Goal: Transaction & Acquisition: Purchase product/service

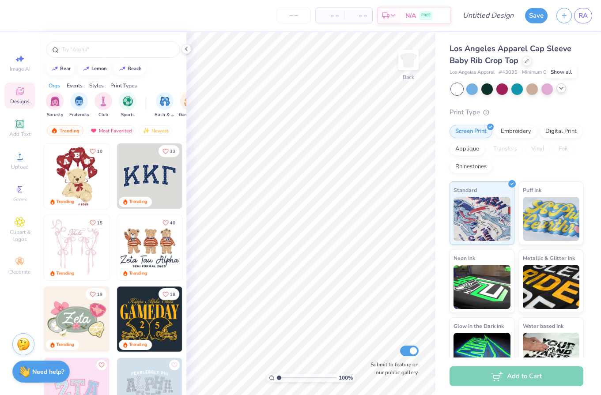
click at [560, 91] on icon at bounding box center [561, 88] width 7 height 7
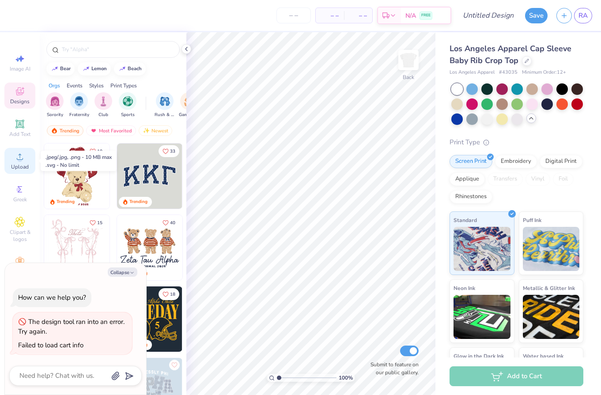
click at [15, 165] on span "Upload" at bounding box center [20, 166] width 18 height 7
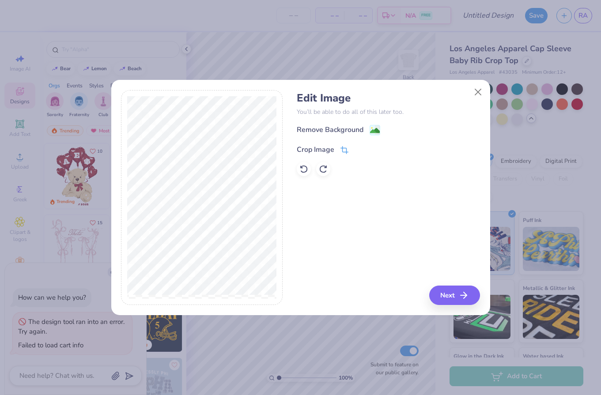
click at [346, 147] on icon at bounding box center [344, 150] width 8 height 8
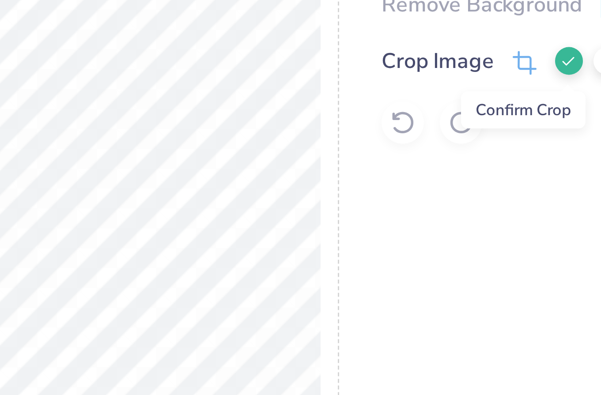
click at [360, 149] on icon at bounding box center [358, 148] width 5 height 5
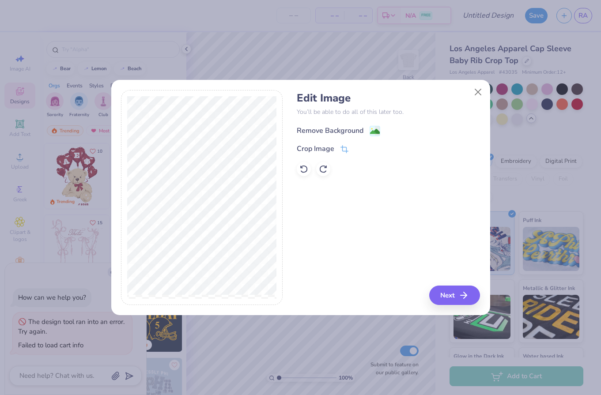
click at [373, 129] on image at bounding box center [375, 132] width 10 height 10
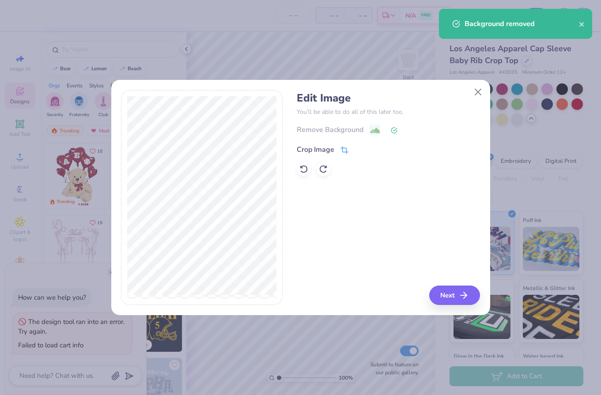
click at [344, 148] on icon at bounding box center [344, 150] width 8 height 8
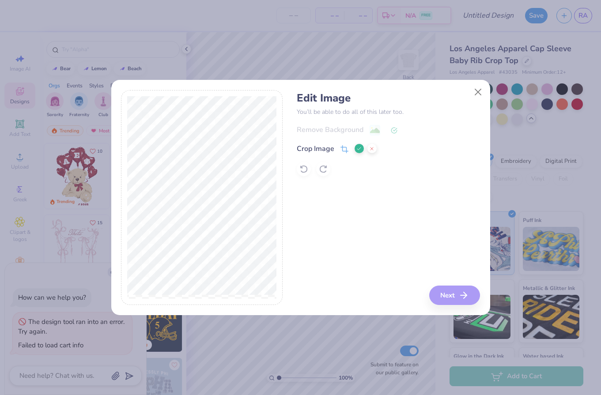
click at [357, 147] on icon at bounding box center [358, 148] width 5 height 5
click at [392, 130] on icon at bounding box center [394, 130] width 7 height 7
click at [443, 295] on button "Next" at bounding box center [456, 295] width 51 height 19
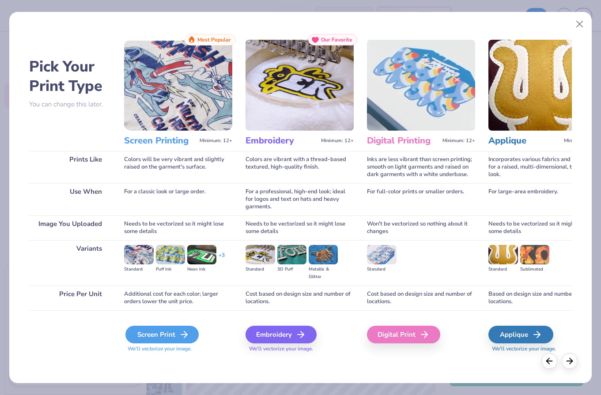
click at [173, 339] on div "Screen Print" at bounding box center [161, 335] width 73 height 18
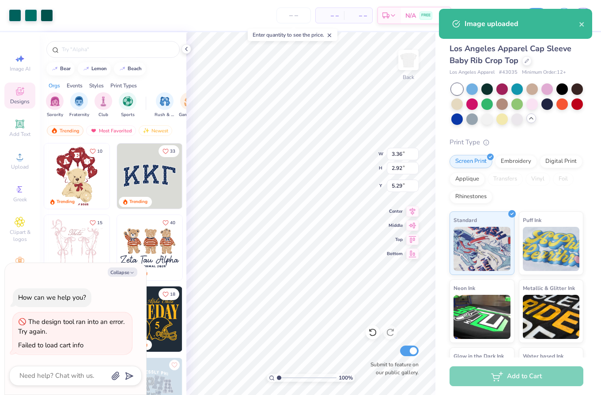
type textarea "x"
type input "3.27"
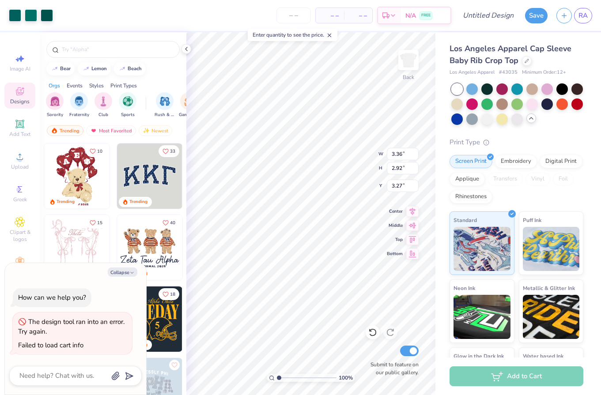
type textarea "x"
type input "4.07"
type input "3.53"
type input "2.66"
type textarea "x"
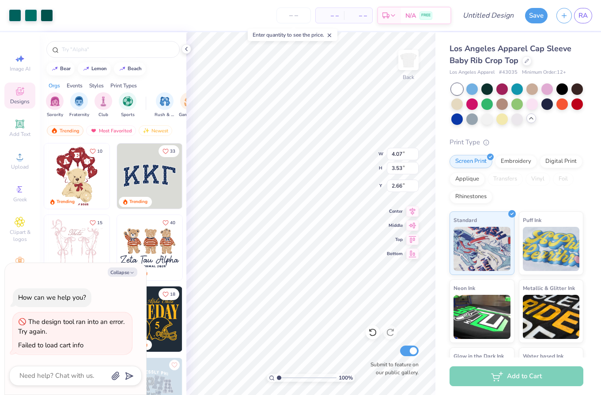
type input "2.61"
click at [320, 229] on ul "Cut Copy Paste Remove Background Duplicate Select All Delete Group Ungroup Brin…" at bounding box center [331, 281] width 69 height 224
type textarea "x"
type input "3.82"
type textarea "x"
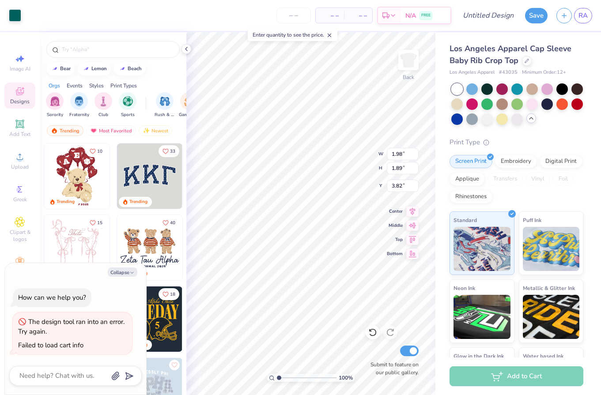
type input "5.53"
type textarea "x"
type input "3.82"
type textarea "x"
type input "6.75"
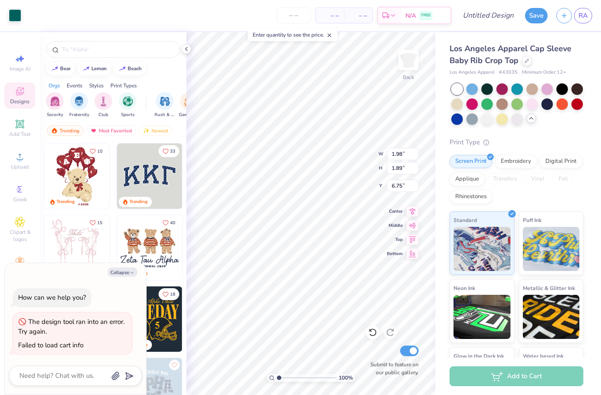
type textarea "x"
type input "4.04"
type input "3.51"
type input "2.61"
type textarea "x"
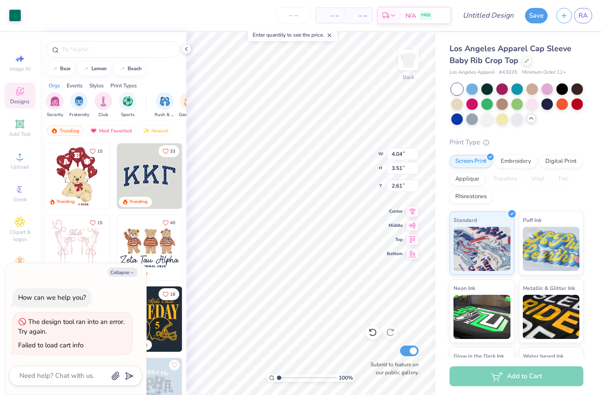
type input "6.34"
type textarea "x"
type input "6.12"
type textarea "x"
type input "6.34"
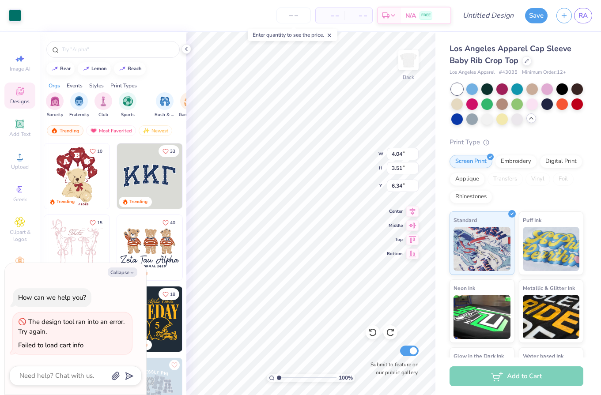
type textarea "x"
type input "2.61"
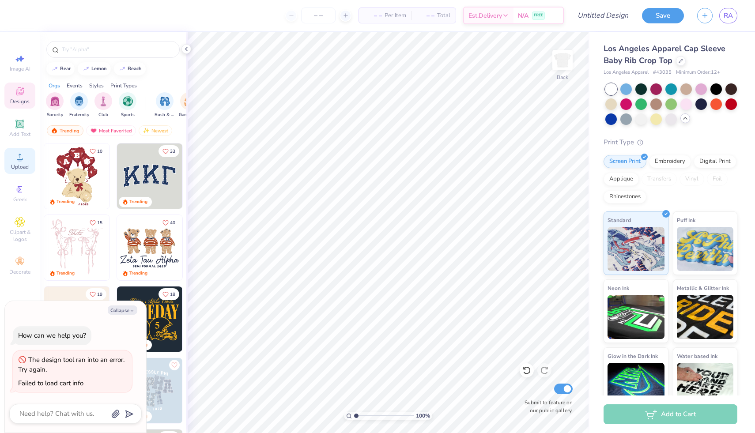
click at [19, 158] on icon at bounding box center [20, 157] width 6 height 6
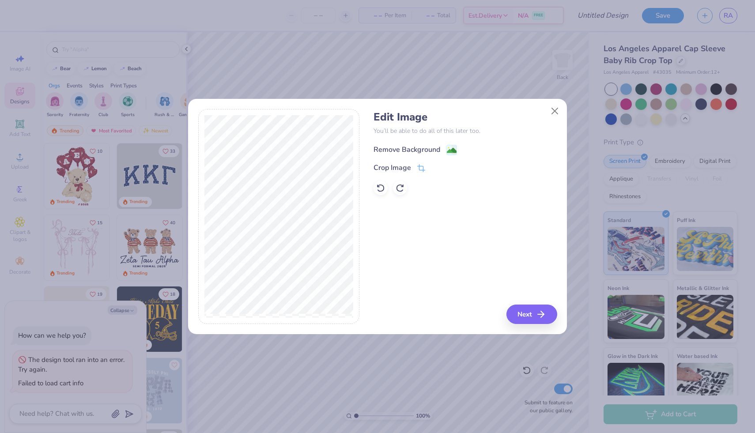
click at [453, 149] on image at bounding box center [452, 151] width 10 height 10
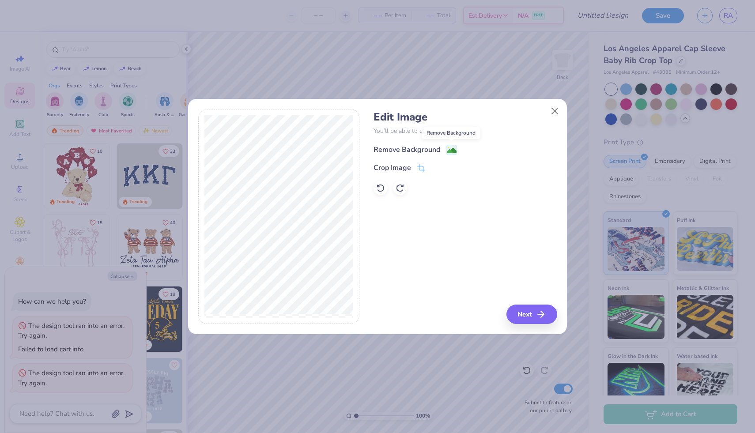
click at [450, 146] on image at bounding box center [452, 151] width 10 height 10
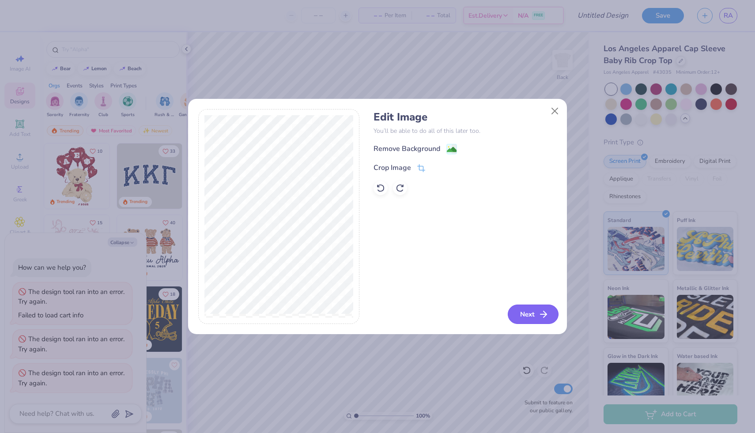
click at [518, 311] on button "Next" at bounding box center [533, 314] width 51 height 19
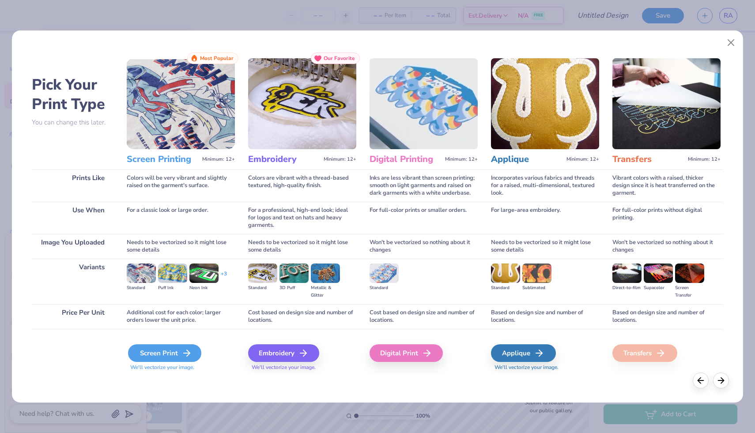
click at [184, 355] on icon at bounding box center [186, 353] width 11 height 11
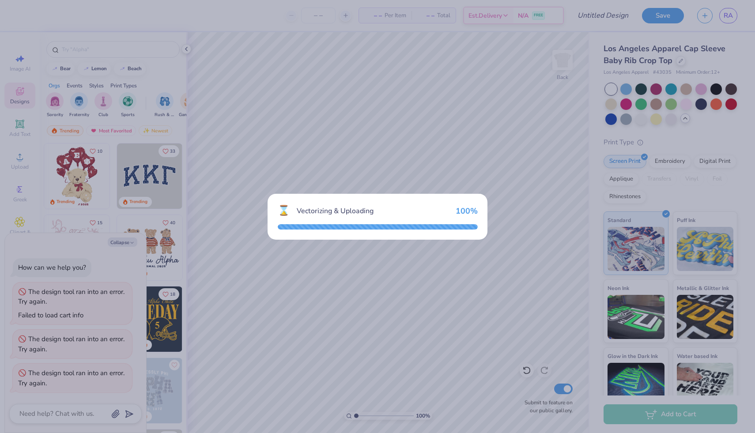
type textarea "x"
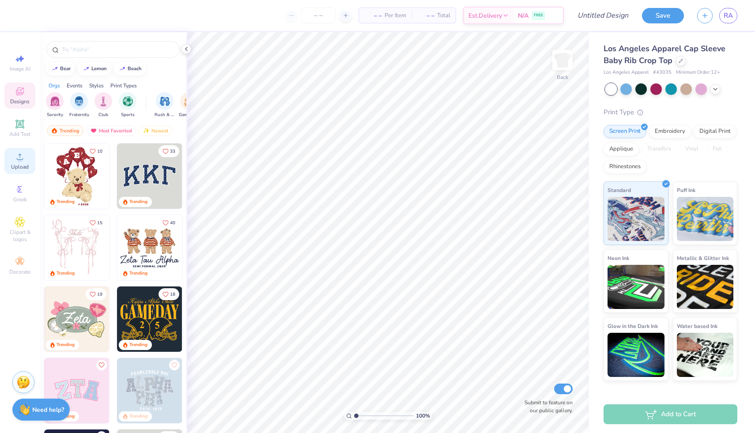
click at [21, 167] on span "Upload" at bounding box center [20, 166] width 18 height 7
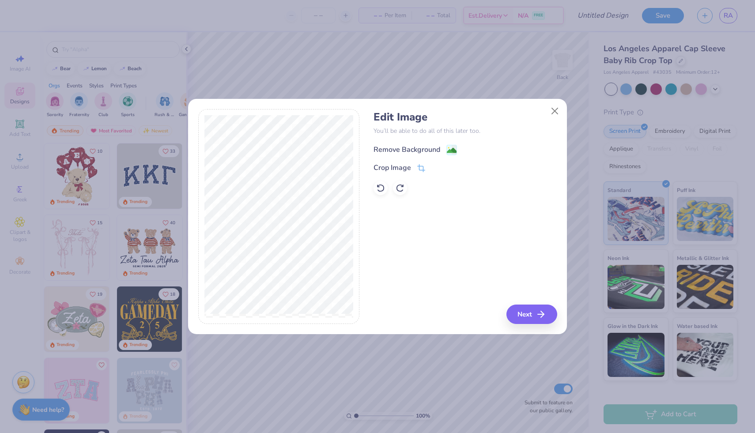
click at [446, 144] on div "Remove Background" at bounding box center [465, 149] width 183 height 11
click at [450, 152] on image at bounding box center [452, 151] width 10 height 10
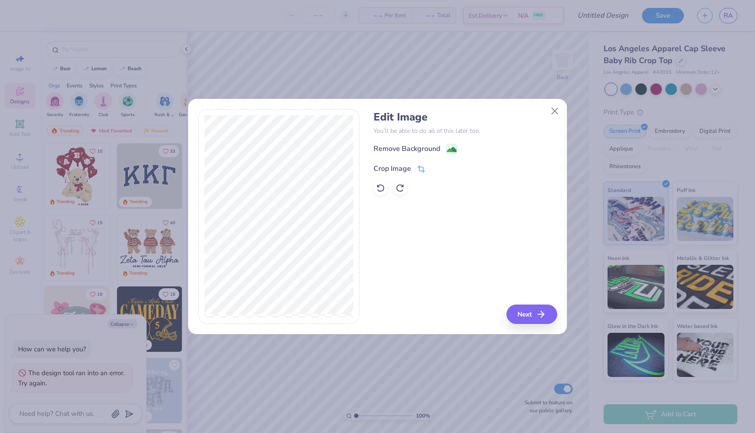
click at [421, 167] on icon at bounding box center [421, 169] width 8 height 8
click at [431, 169] on button at bounding box center [435, 167] width 9 height 9
click at [455, 151] on image at bounding box center [452, 151] width 10 height 10
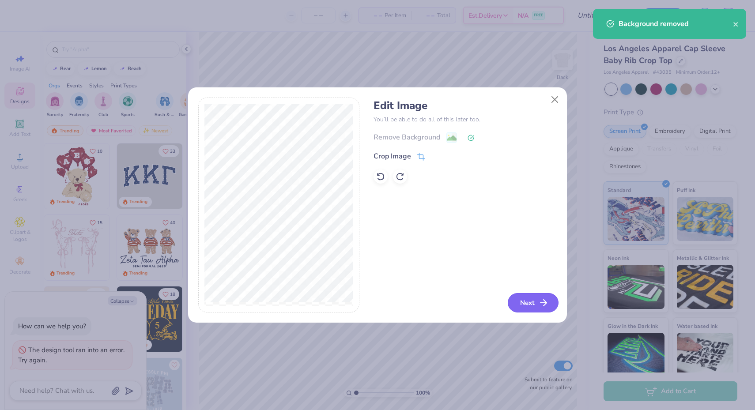
click at [517, 299] on button "Next" at bounding box center [533, 302] width 51 height 19
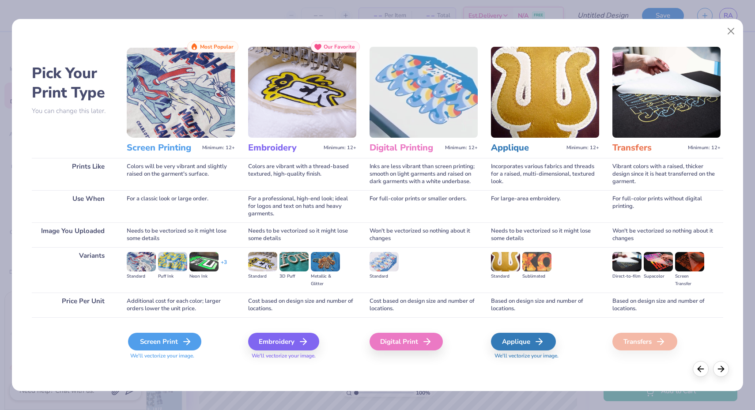
click at [186, 343] on icon at bounding box center [186, 341] width 11 height 11
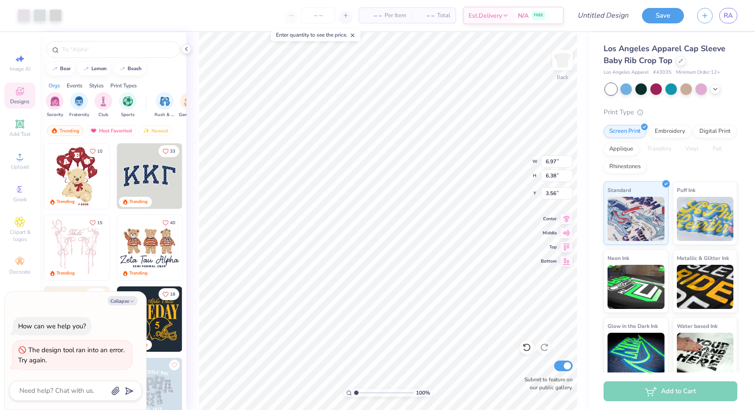
type textarea "x"
type input "6.32"
type input "5.78"
type textarea "x"
type input "5.65"
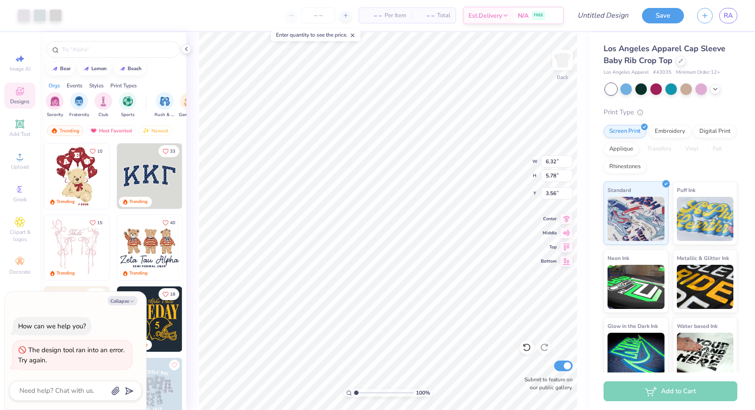
type input "5.17"
type textarea "x"
type input "3.55"
type textarea "x"
type input "4.92"
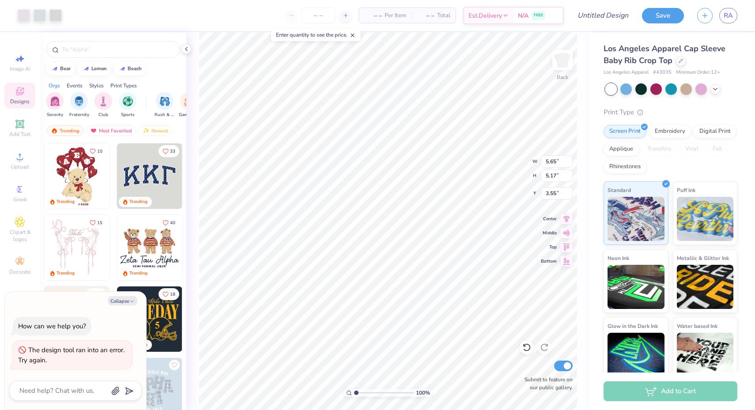
type input "4.50"
type input "4.21"
type textarea "x"
type input "4.23"
type textarea "x"
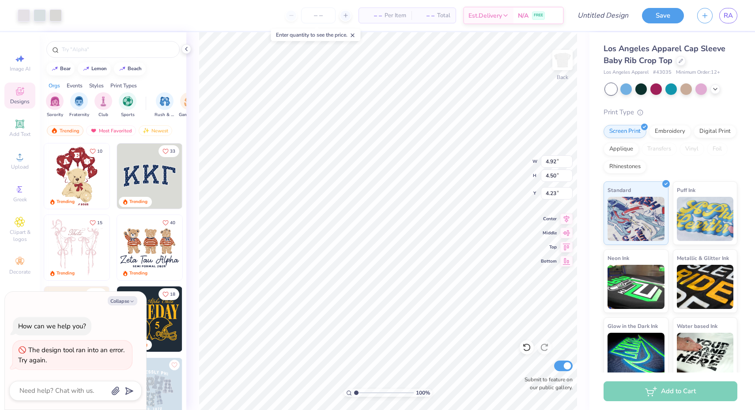
type input "3.78"
type textarea "x"
type input "3.77"
type textarea "x"
type input "0.88"
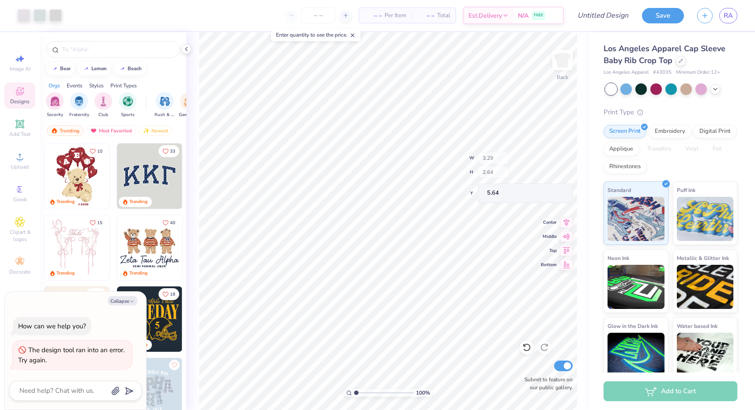
type input "0.97"
type input "3.87"
type textarea "x"
type input "4.19"
click at [351, 204] on body "Art colors – – Per Item – – Total Est. Delivery N/A FREE Design Title Save RA I…" at bounding box center [377, 205] width 755 height 410
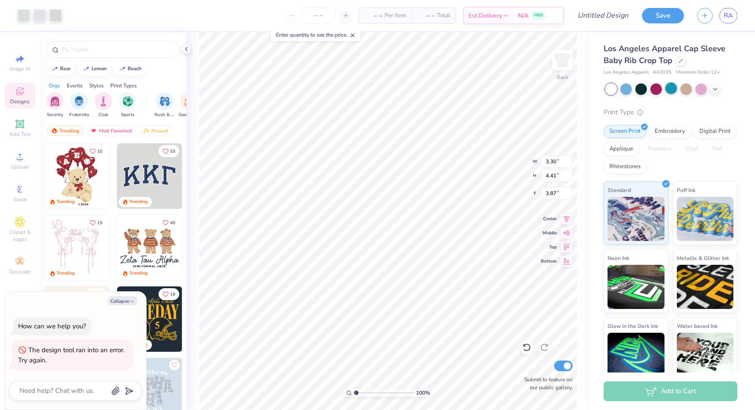
click at [669, 88] on div at bounding box center [670, 88] width 11 height 11
click at [716, 91] on icon at bounding box center [715, 88] width 7 height 7
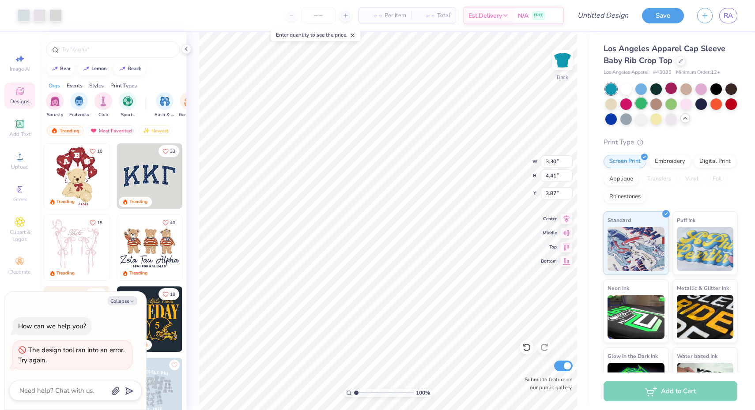
click at [639, 104] on div at bounding box center [640, 103] width 11 height 11
click at [672, 103] on div at bounding box center [670, 103] width 11 height 11
click at [650, 104] on div at bounding box center [655, 103] width 11 height 11
click at [628, 120] on div at bounding box center [625, 118] width 11 height 11
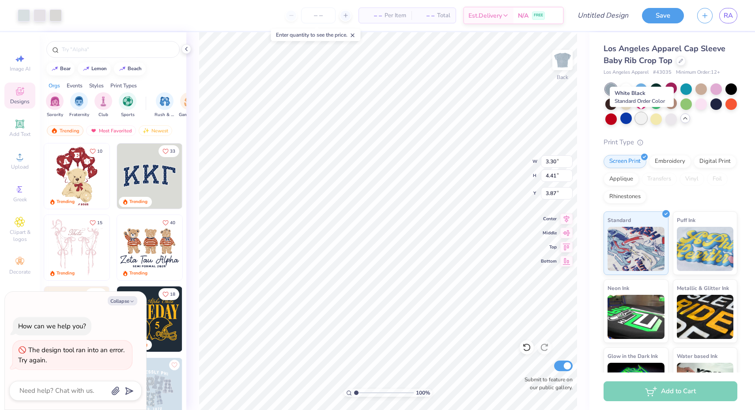
click at [644, 117] on div at bounding box center [640, 118] width 11 height 11
click at [656, 98] on div at bounding box center [655, 103] width 11 height 11
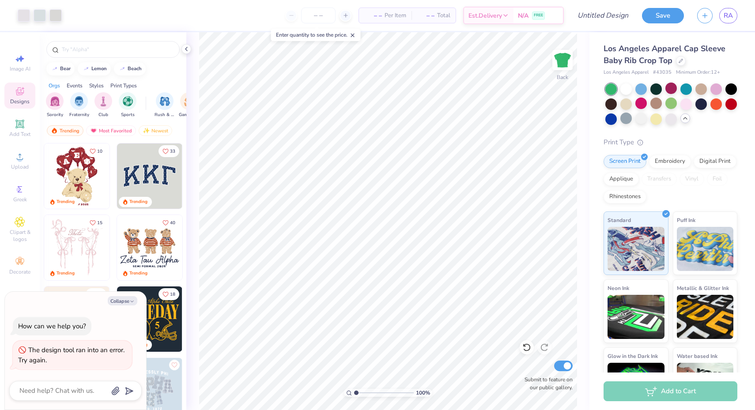
click at [398, 262] on div "Art colors – – Per Item – – Total Est. Delivery N/A FREE Design Title Save RA I…" at bounding box center [377, 205] width 755 height 410
type textarea "x"
type input "2.34"
type textarea "x"
click at [613, 11] on input "Design Title" at bounding box center [592, 16] width 87 height 18
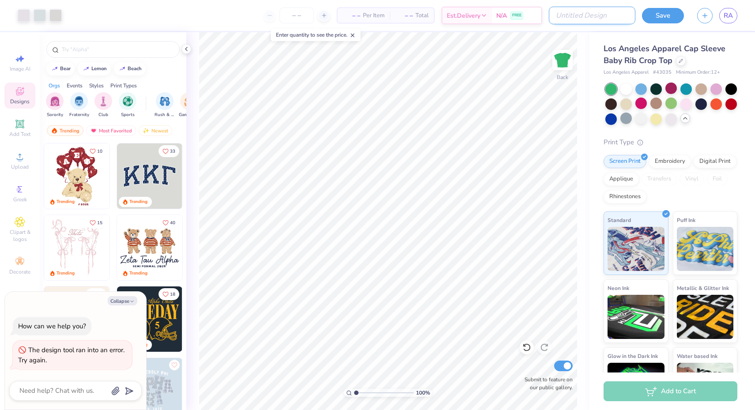
type input "n"
type textarea "x"
type input "ne"
type textarea "x"
type input "new"
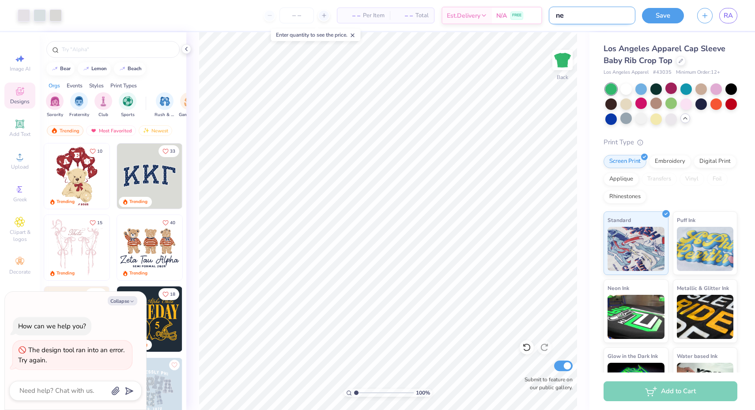
type textarea "x"
type input "new"
type textarea "x"
type input "new A"
type textarea "x"
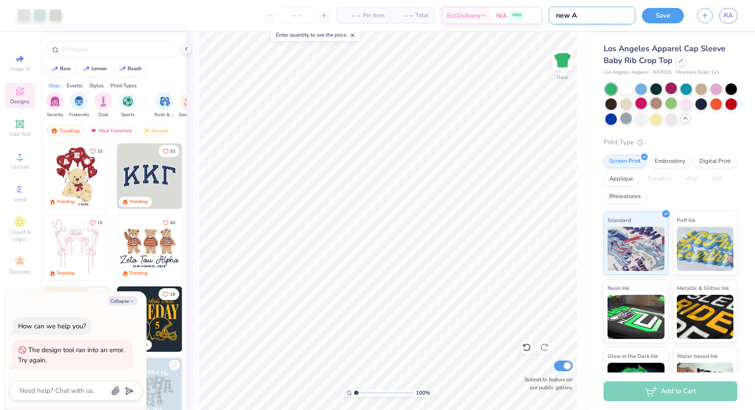
type input "new Ay"
type textarea "x"
type input "new Ayo"
type textarea "x"
type input "new Ayon"
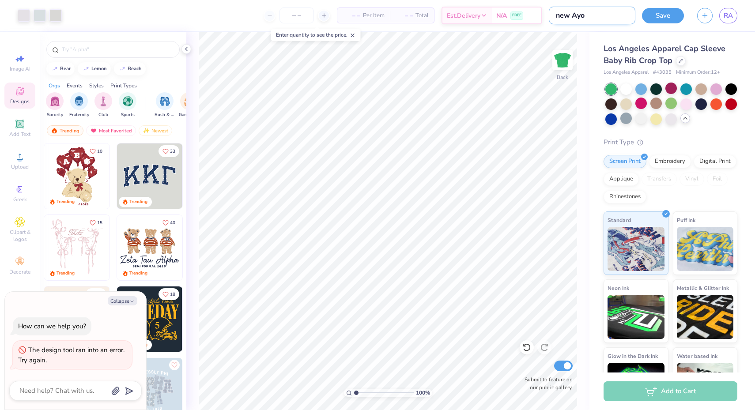
type textarea "x"
type input "new Ayon"
type textarea "x"
type input "new Ayon s"
type textarea "x"
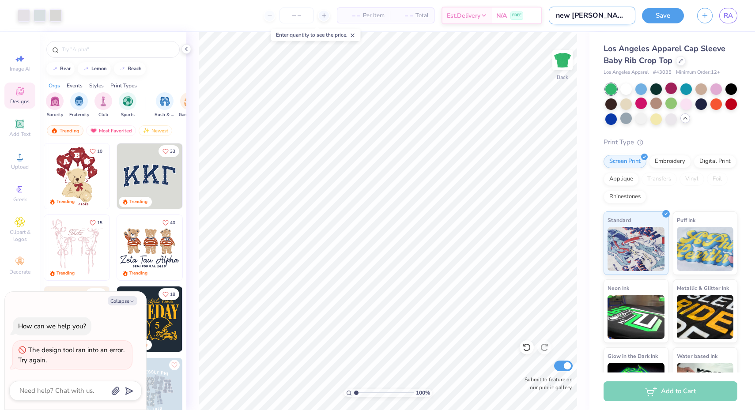
type input "new Ayon sh"
type textarea "x"
type input "new Ayon shi"
type textarea "x"
type input "new Ayon shir"
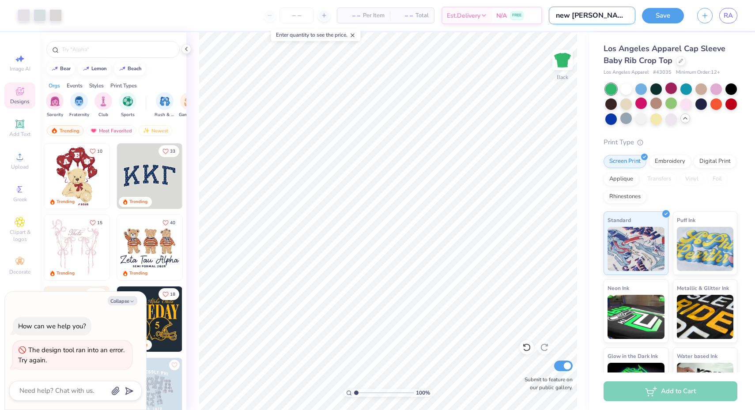
type textarea "x"
type input "new Ayon shirt"
type textarea "x"
type input "new Ayon shirt"
click at [668, 12] on button "Save" at bounding box center [663, 14] width 42 height 15
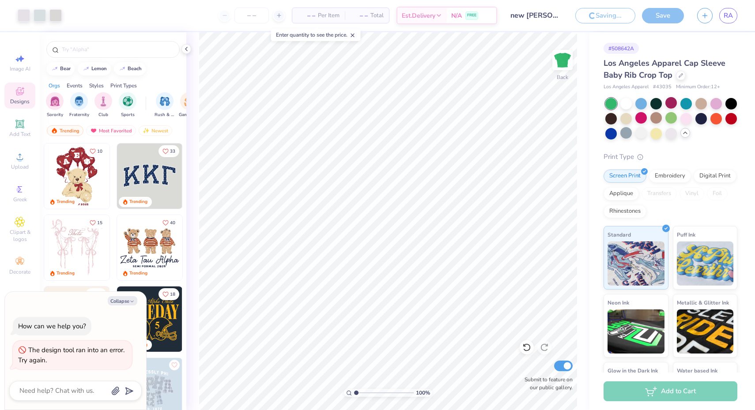
type textarea "x"
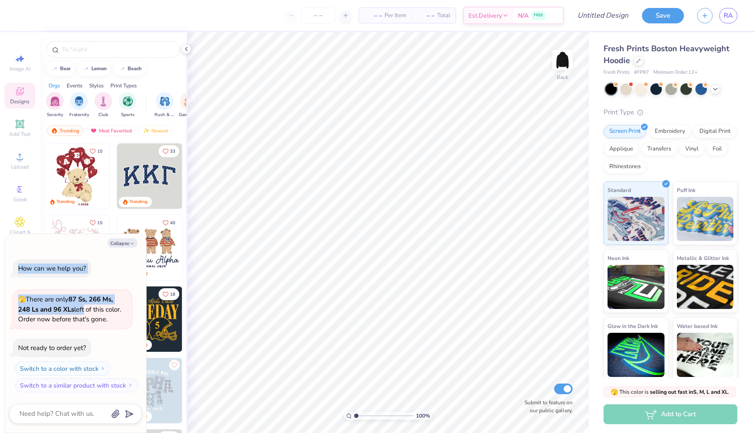
drag, startPoint x: 84, startPoint y: 244, endPoint x: 84, endPoint y: 310, distance: 66.7
click at [84, 310] on div "Collapse How can we help you? 🫣 There are only 87 Ss, 266 Ms, 248 Ls and 96 XLs…" at bounding box center [75, 333] width 141 height 199
click at [125, 240] on button "Collapse" at bounding box center [123, 242] width 30 height 9
type textarea "x"
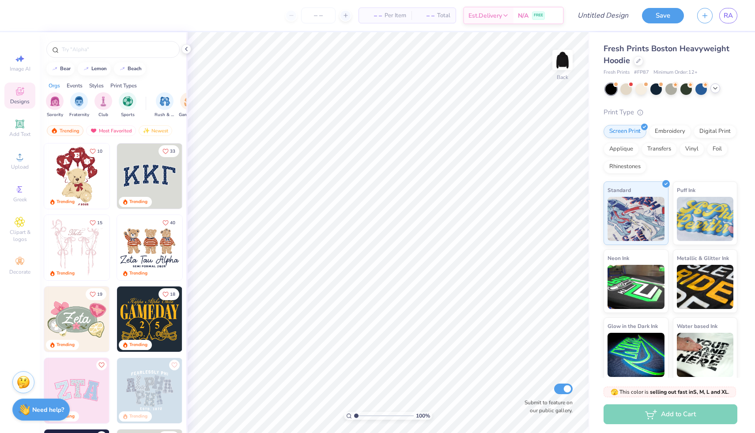
click at [713, 87] on icon at bounding box center [715, 88] width 7 height 7
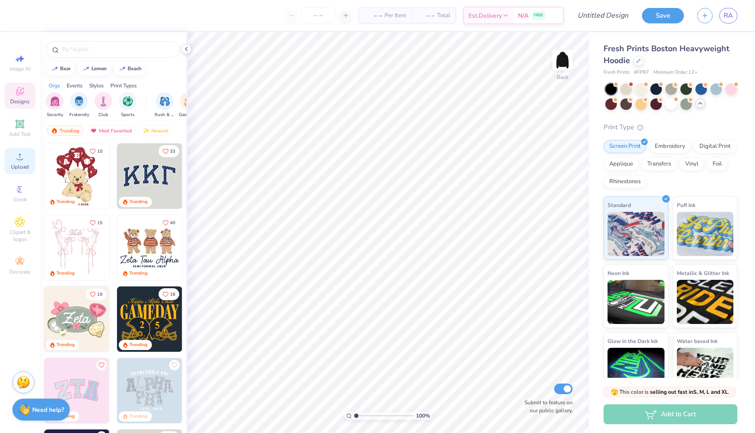
click at [24, 166] on span "Upload" at bounding box center [20, 166] width 18 height 7
click at [23, 164] on span "Upload" at bounding box center [20, 166] width 18 height 7
click at [17, 163] on span "Upload" at bounding box center [20, 166] width 18 height 7
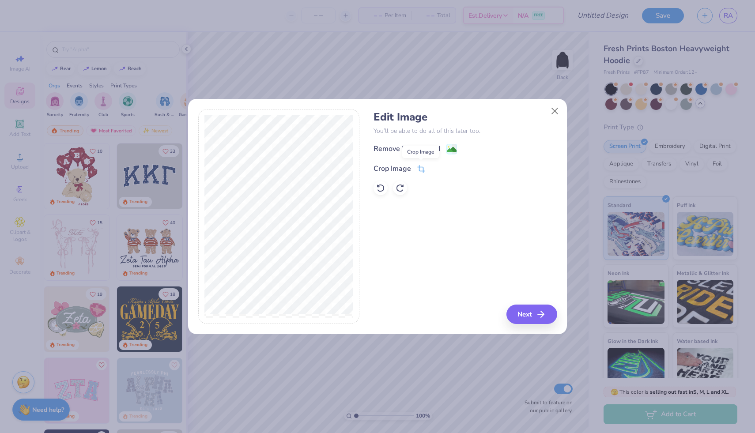
click at [422, 164] on span at bounding box center [421, 168] width 8 height 11
click at [433, 166] on button at bounding box center [435, 167] width 9 height 9
click at [451, 144] on div "Remove Background" at bounding box center [465, 149] width 183 height 11
click at [450, 147] on image at bounding box center [452, 151] width 10 height 10
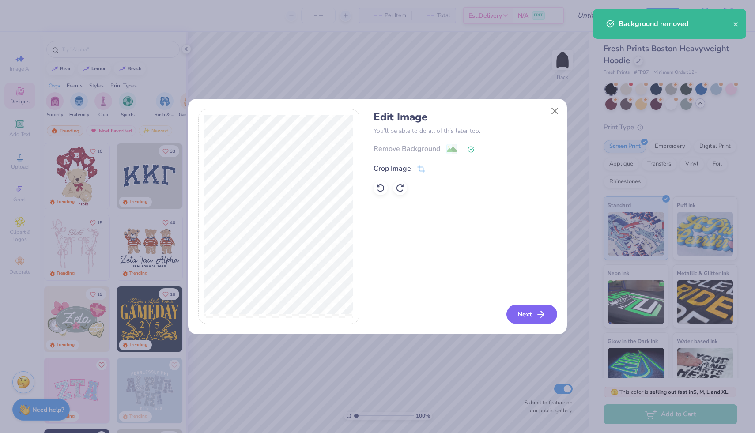
drag, startPoint x: 540, startPoint y: 316, endPoint x: 419, endPoint y: 166, distance: 191.9
click at [419, 166] on div "Edit Image You’ll be able to do all of this later too. Remove Background Crop I…" at bounding box center [465, 216] width 183 height 215
click at [419, 166] on icon at bounding box center [421, 169] width 8 height 8
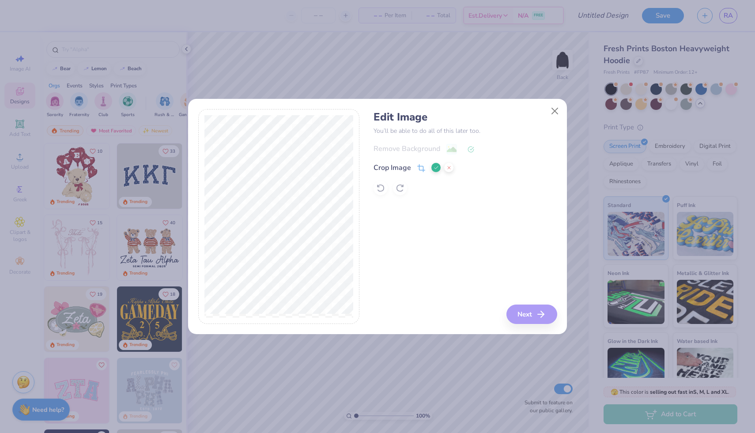
click at [539, 318] on div "Edit Image You’ll be able to do all of this later too. Remove Background Crop I…" at bounding box center [465, 216] width 183 height 215
click at [520, 312] on div "Edit Image You’ll be able to do all of this later too. Remove Background Crop I…" at bounding box center [465, 216] width 183 height 215
click at [435, 165] on button at bounding box center [435, 167] width 9 height 9
click at [545, 322] on button "Next" at bounding box center [533, 314] width 51 height 19
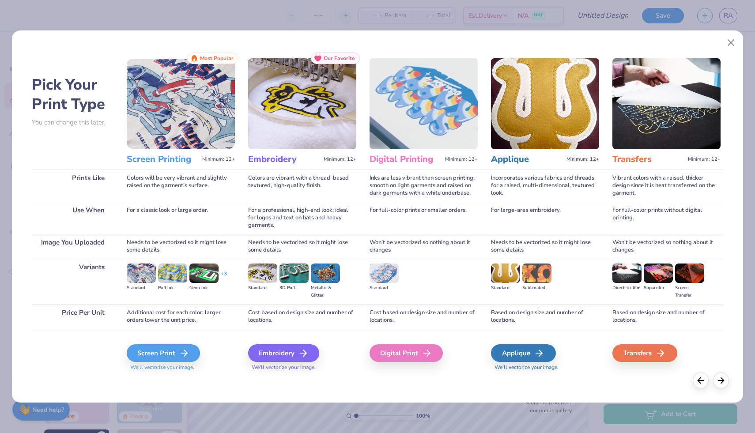
click at [188, 342] on div "Screen Print We'll vectorize your image." at bounding box center [181, 352] width 108 height 47
click at [188, 353] on line at bounding box center [187, 353] width 6 height 0
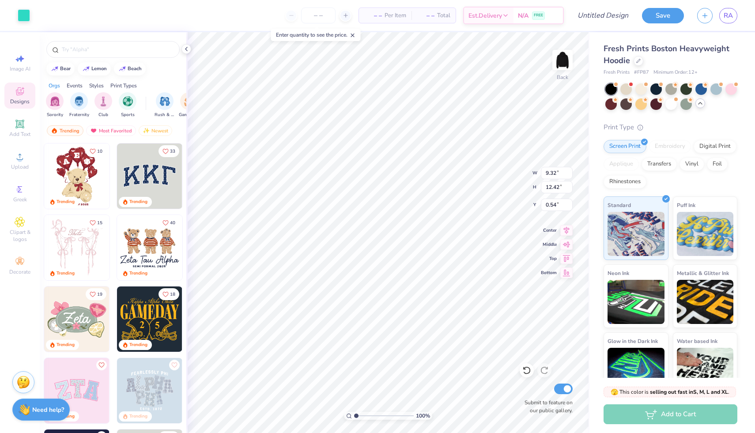
type input "8.28"
type input "11.04"
type input "8.04"
type input "10.72"
type input "1.39"
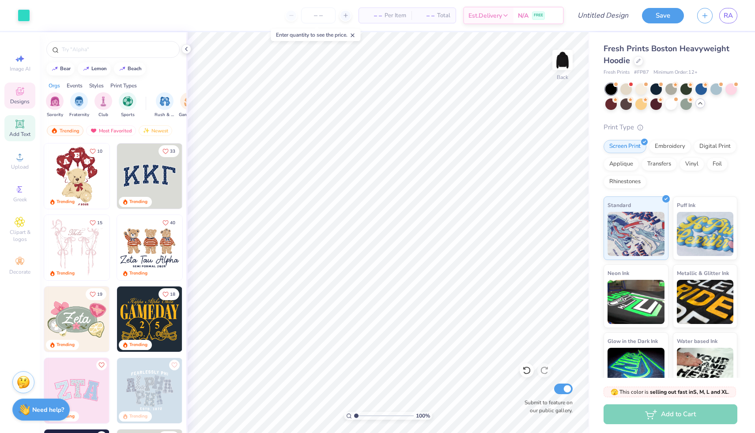
click at [20, 131] on span "Add Text" at bounding box center [19, 134] width 21 height 7
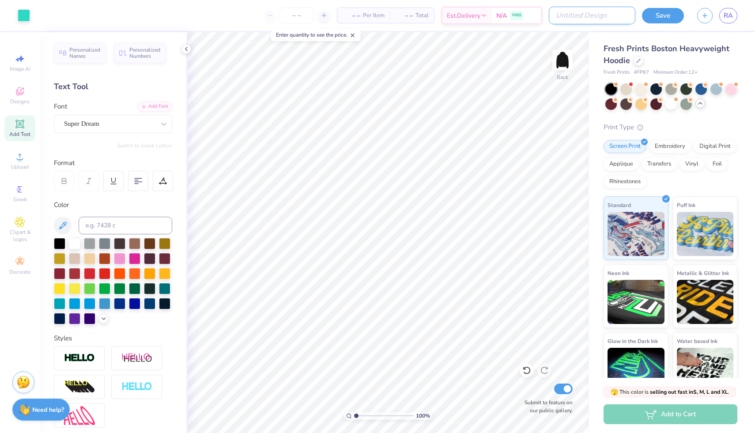
click at [607, 16] on input "Design Title" at bounding box center [592, 16] width 87 height 18
type input "Ayon new hoodie"
click at [660, 12] on button "Save" at bounding box center [663, 14] width 42 height 15
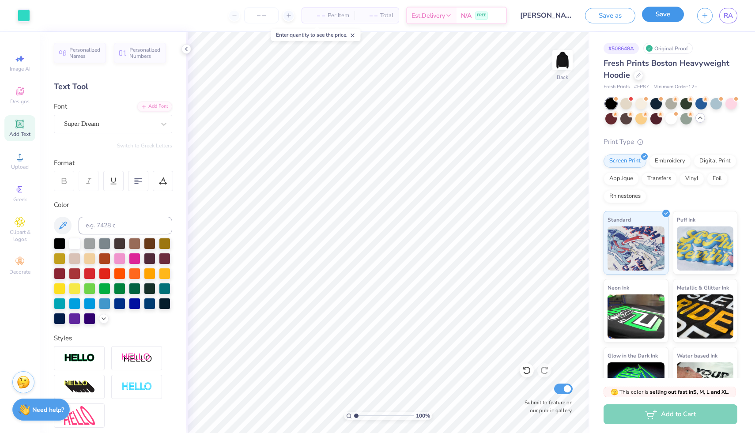
click at [671, 16] on button "Save" at bounding box center [663, 14] width 42 height 15
click at [427, 15] on span "Est. Delivery" at bounding box center [410, 16] width 34 height 9
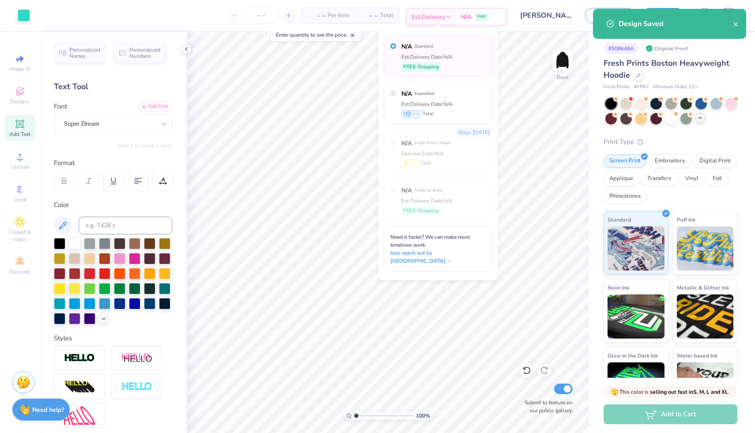
click at [427, 15] on span "Est. Delivery" at bounding box center [429, 16] width 34 height 9
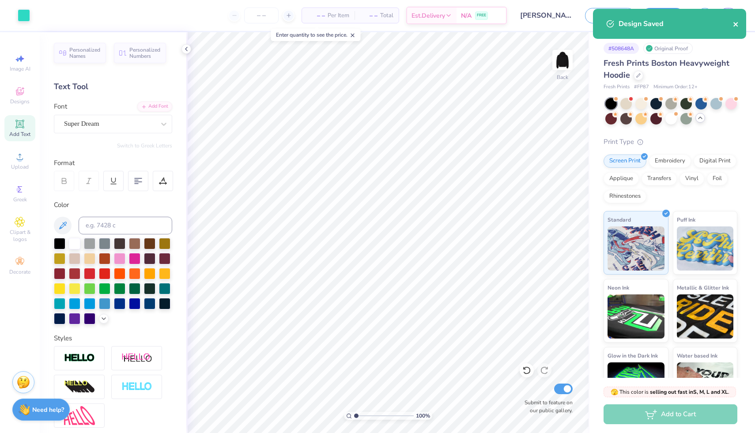
click at [734, 26] on icon "close" at bounding box center [735, 24] width 4 height 4
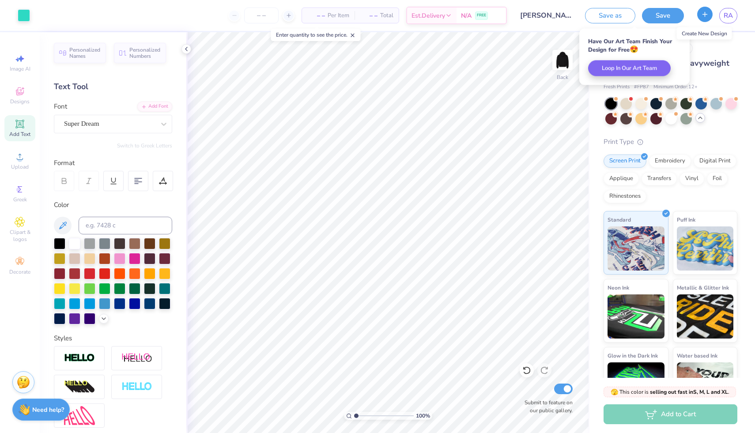
click at [700, 15] on button "button" at bounding box center [704, 14] width 15 height 15
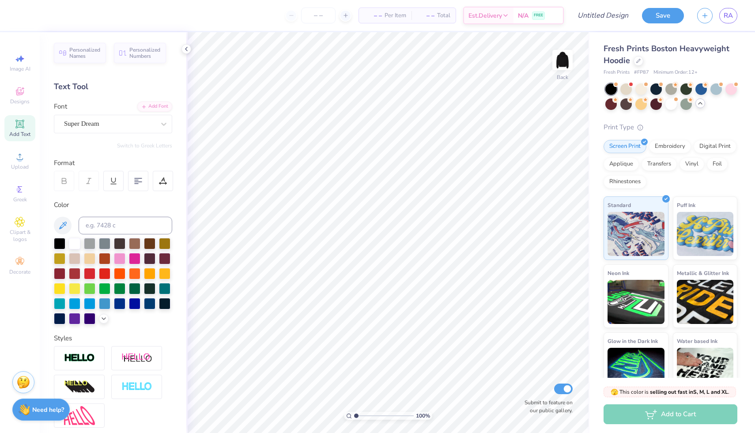
click at [88, 134] on div "Personalized Names Personalized Numbers Text Tool Add Font Font Super Dream Swi…" at bounding box center [113, 232] width 147 height 401
click at [86, 126] on div "Super Dream" at bounding box center [109, 124] width 93 height 14
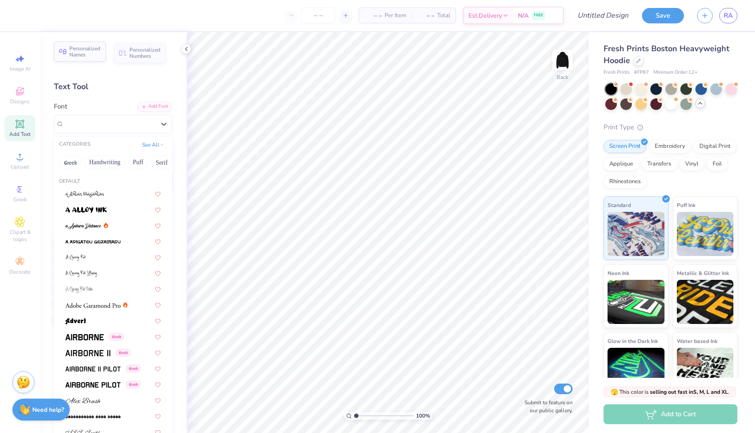
click at [82, 45] on span "Personalized Names" at bounding box center [84, 51] width 31 height 12
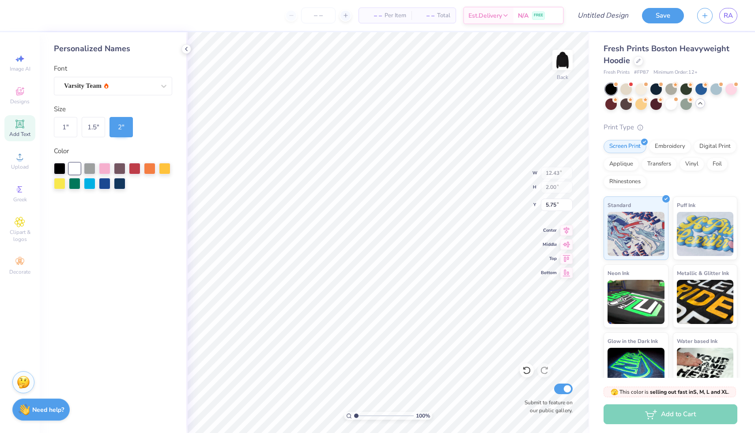
type input "8.47"
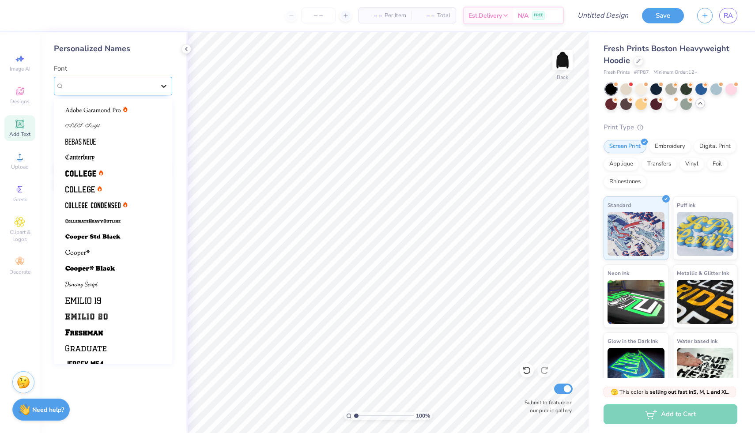
click at [158, 90] on div at bounding box center [164, 86] width 16 height 16
click at [103, 252] on div at bounding box center [112, 252] width 95 height 9
click at [129, 89] on div "Varsity Team" at bounding box center [100, 86] width 75 height 14
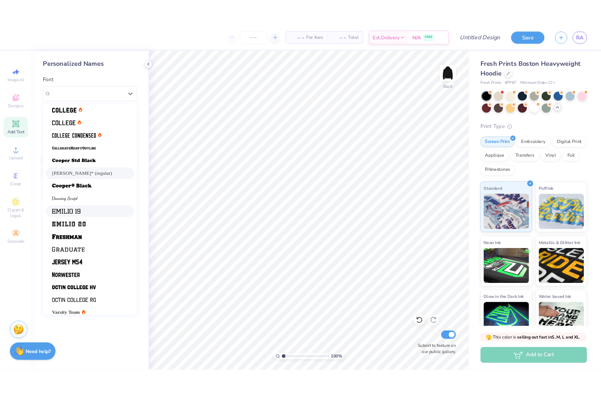
scroll to position [68, 0]
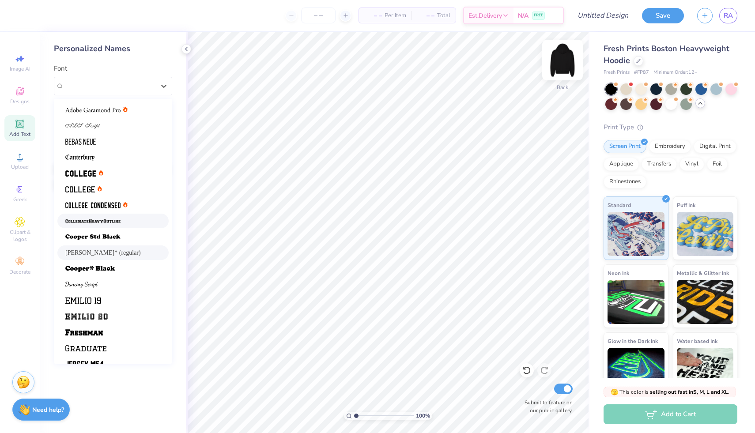
click at [561, 65] on img at bounding box center [562, 59] width 35 height 35
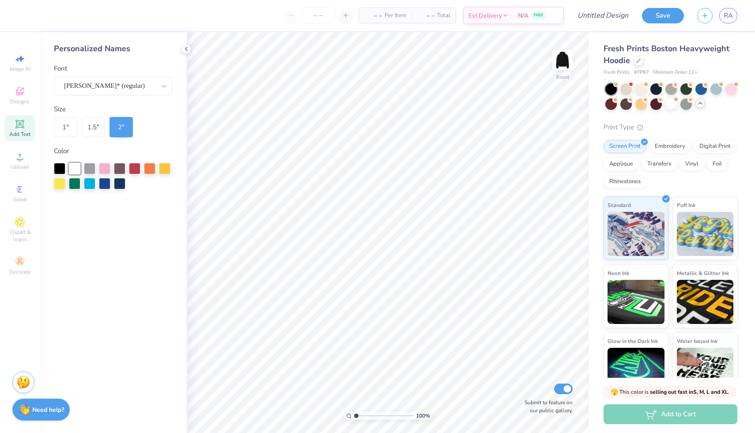
click at [561, 65] on img at bounding box center [563, 60] width 18 height 18
click at [25, 165] on span "Upload" at bounding box center [20, 166] width 18 height 7
click at [17, 137] on span "Add Text" at bounding box center [19, 134] width 21 height 7
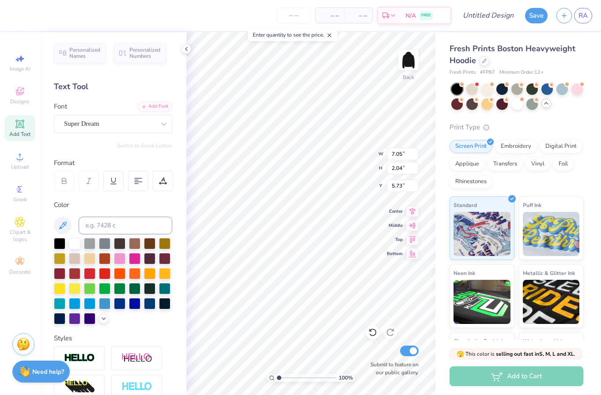
paste textarea "ŌN"
type textarea "AYŌN"
click at [105, 118] on div "Super Dream" at bounding box center [109, 124] width 93 height 14
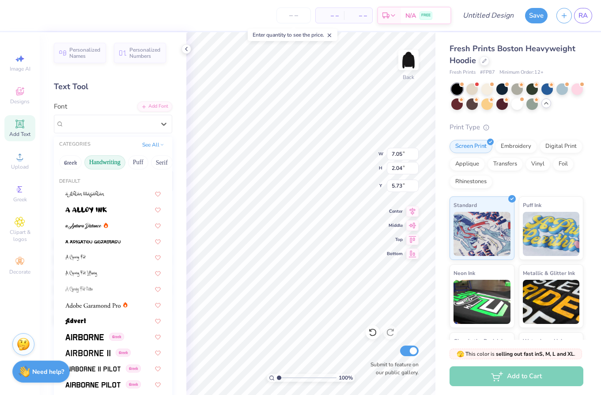
click at [107, 161] on button "Handwriting" at bounding box center [104, 162] width 41 height 14
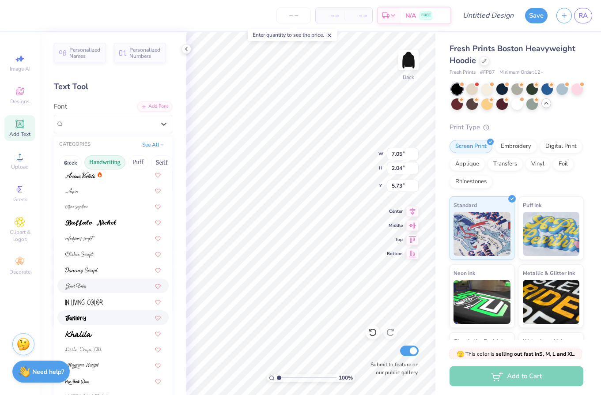
scroll to position [36, 0]
click at [91, 301] on img at bounding box center [84, 301] width 38 height 6
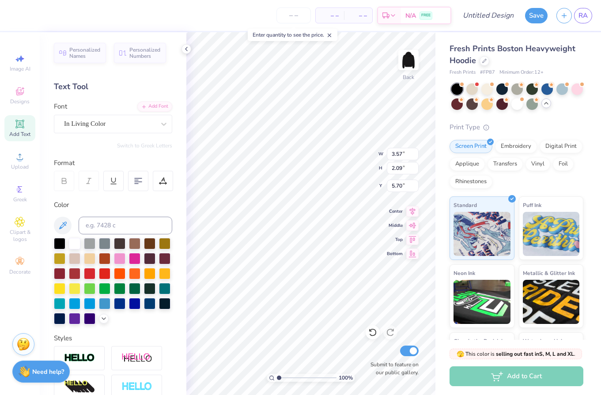
type input "7.05"
type input "2.04"
type input "5.73"
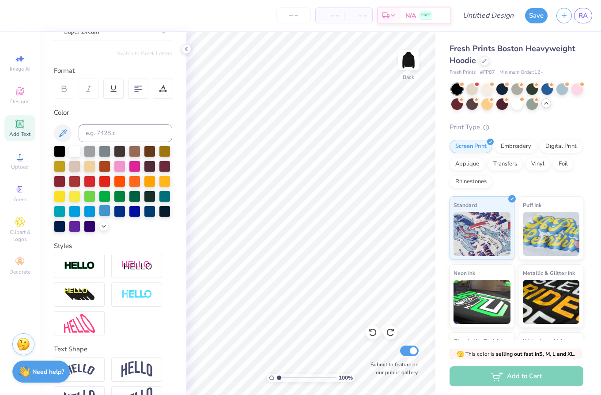
scroll to position [0, 0]
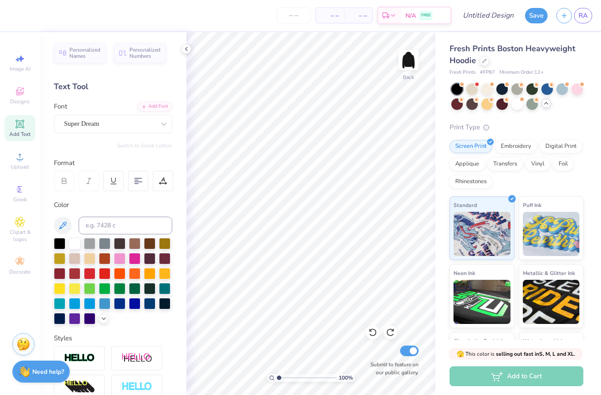
click at [23, 128] on icon at bounding box center [20, 124] width 11 height 11
click at [155, 122] on div "Super Dream" at bounding box center [109, 124] width 93 height 14
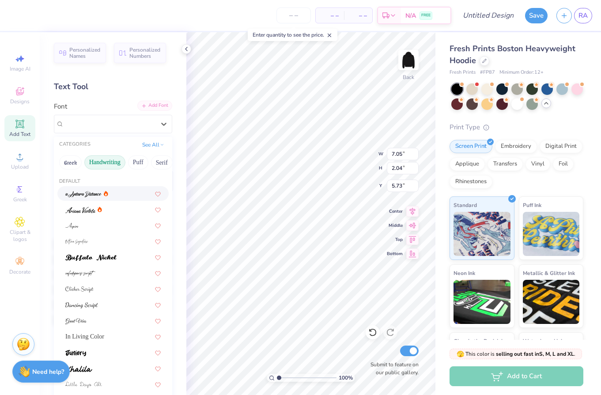
click at [154, 107] on div "Add Font" at bounding box center [154, 106] width 35 height 10
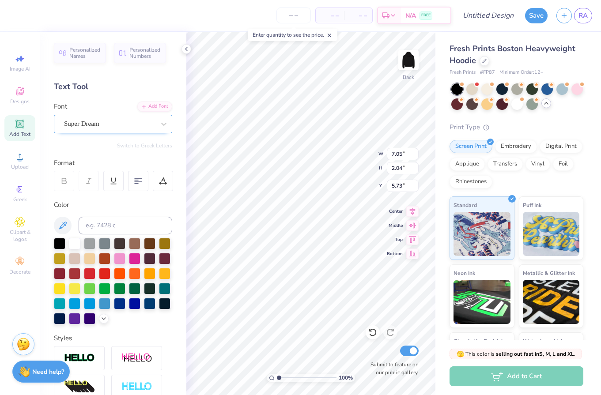
click at [148, 123] on div "Super Dream" at bounding box center [109, 124] width 93 height 14
click at [165, 122] on icon at bounding box center [163, 124] width 9 height 9
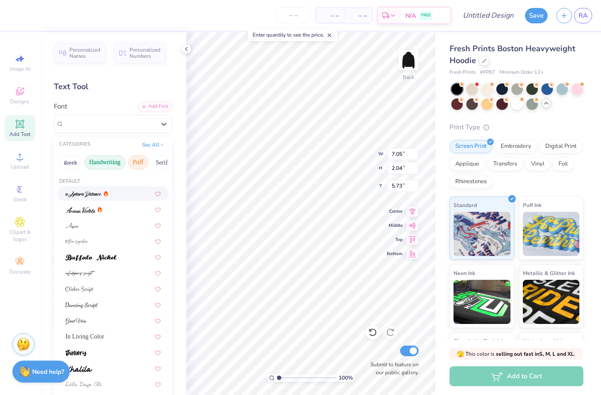
click at [134, 162] on button "Puff" at bounding box center [138, 162] width 20 height 14
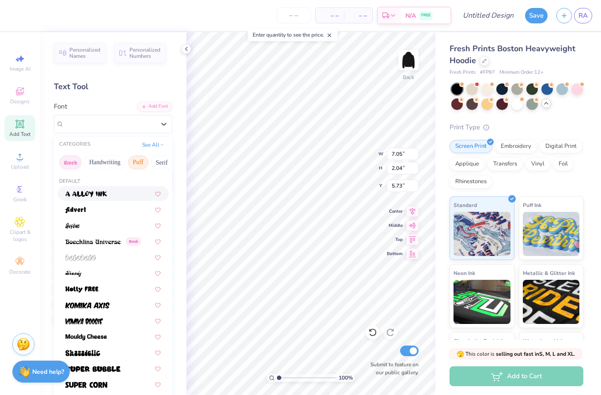
click at [71, 158] on button "Greek" at bounding box center [70, 162] width 23 height 14
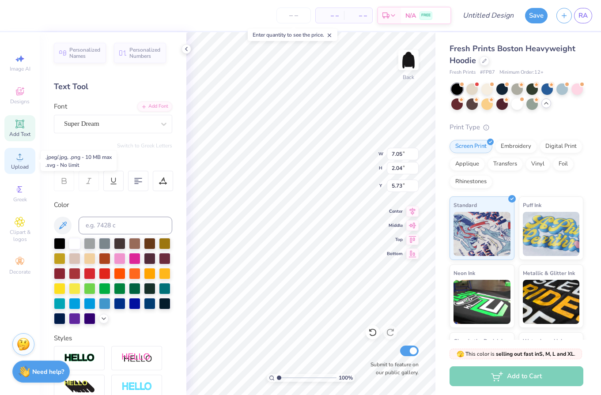
click at [12, 159] on div "Upload" at bounding box center [19, 161] width 31 height 26
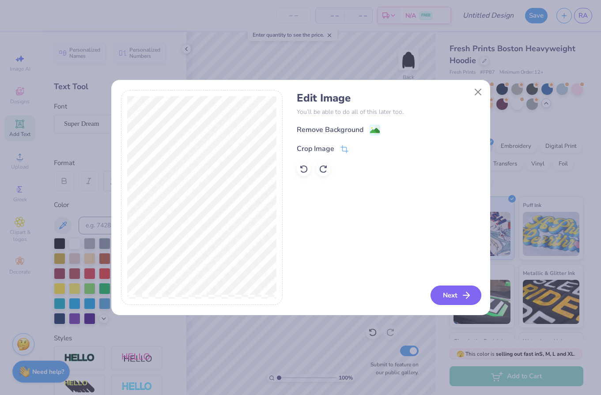
click at [460, 293] on button "Next" at bounding box center [456, 295] width 51 height 19
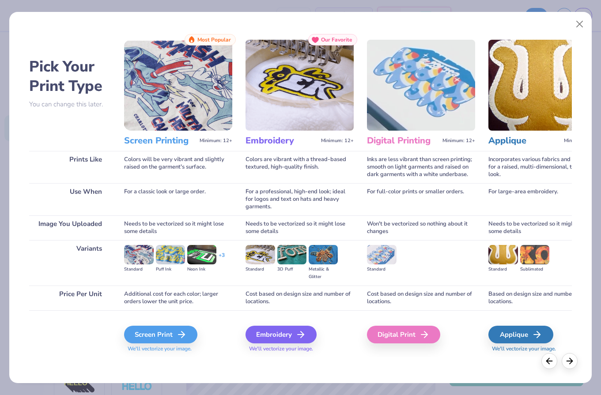
click at [154, 344] on div "Screen Print We'll vectorize your image." at bounding box center [178, 339] width 108 height 27
click at [154, 339] on div "Screen Print" at bounding box center [161, 335] width 73 height 18
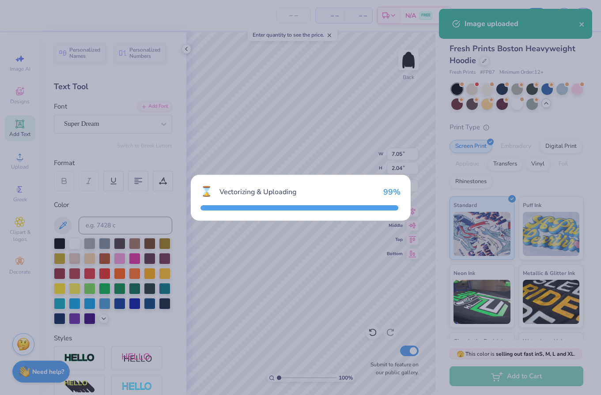
type input "15.00"
type input "4.54"
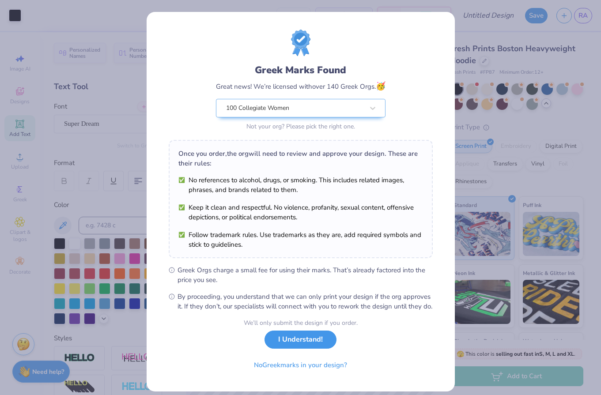
click at [287, 349] on button "I Understand!" at bounding box center [300, 340] width 72 height 18
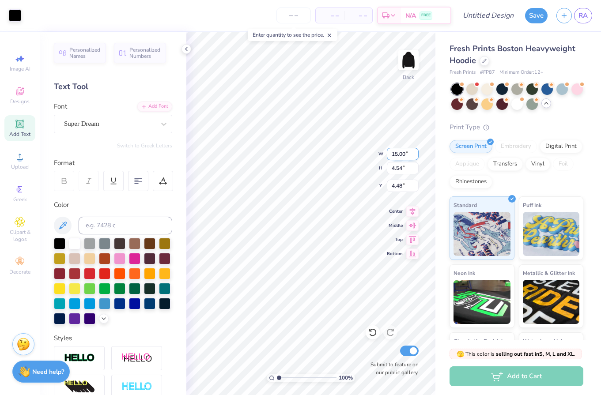
type input "7.77"
type input "12.21"
type input "3.70"
click at [103, 288] on div at bounding box center [104, 287] width 11 height 11
type input "7.05"
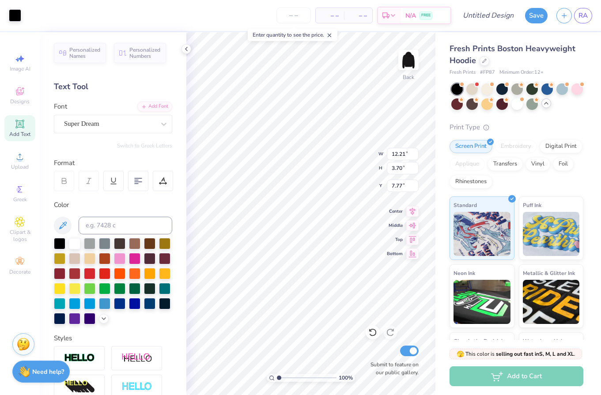
type input "2.04"
type input "5.73"
click at [119, 274] on div at bounding box center [119, 272] width 11 height 11
click at [125, 268] on div at bounding box center [119, 273] width 11 height 11
click at [25, 156] on div "Upload" at bounding box center [19, 161] width 31 height 26
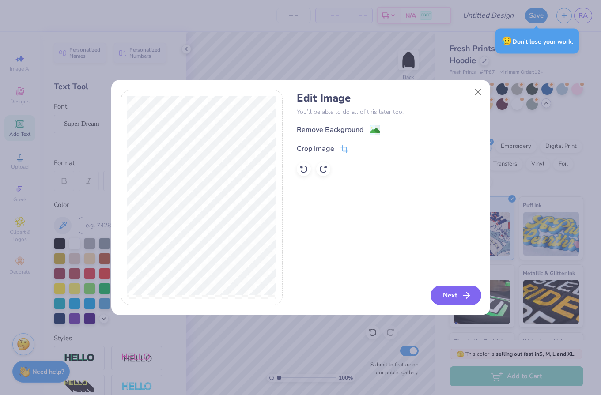
click at [449, 291] on button "Next" at bounding box center [456, 295] width 51 height 19
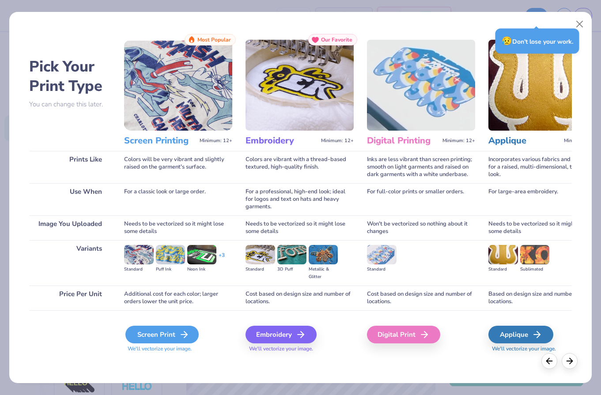
click at [145, 338] on div "Screen Print" at bounding box center [161, 335] width 73 height 18
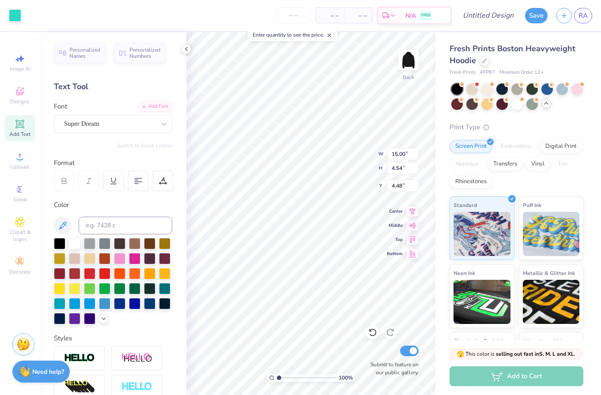
type input "12.50"
type input "3.78"
type input "8.18"
type input "10.62"
type input "3.21"
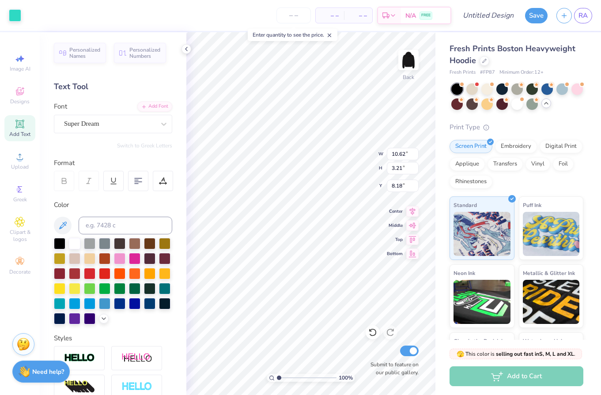
type input "8.50"
click at [89, 357] on img at bounding box center [79, 358] width 31 height 10
click at [102, 347] on icon at bounding box center [103, 347] width 5 height 5
type input "8.60"
type input "2.60"
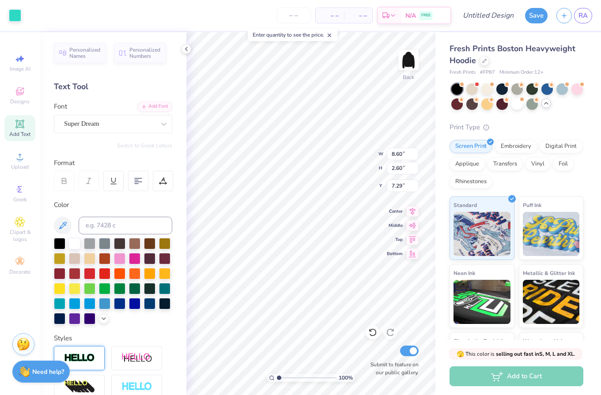
type input "10.00"
type input "8.12"
type input "2.46"
type input "9.94"
type input "9.92"
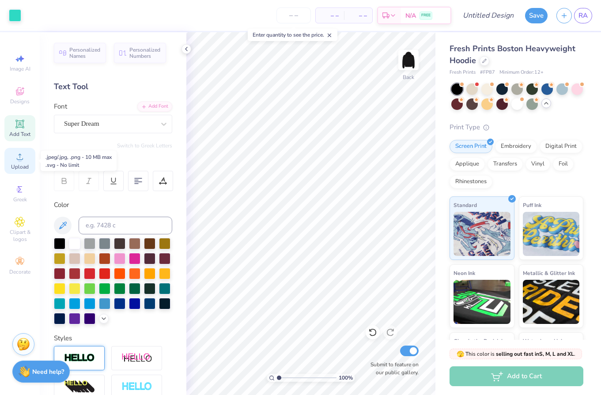
click at [17, 162] on div "Upload" at bounding box center [19, 161] width 31 height 26
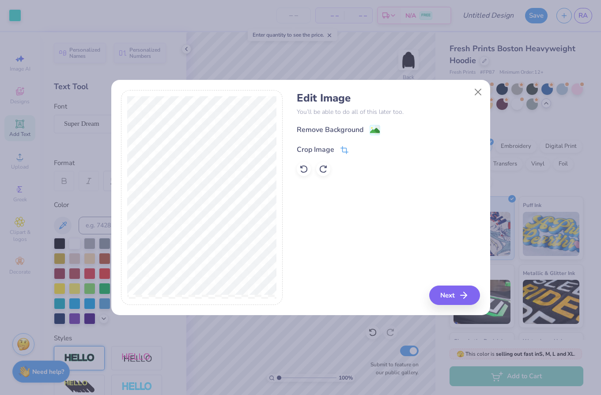
click at [342, 149] on icon at bounding box center [345, 150] width 6 height 6
click at [359, 147] on icon at bounding box center [358, 148] width 5 height 5
click at [344, 149] on icon at bounding box center [344, 150] width 8 height 8
click at [355, 147] on button at bounding box center [359, 148] width 9 height 9
click at [372, 130] on image at bounding box center [375, 132] width 10 height 10
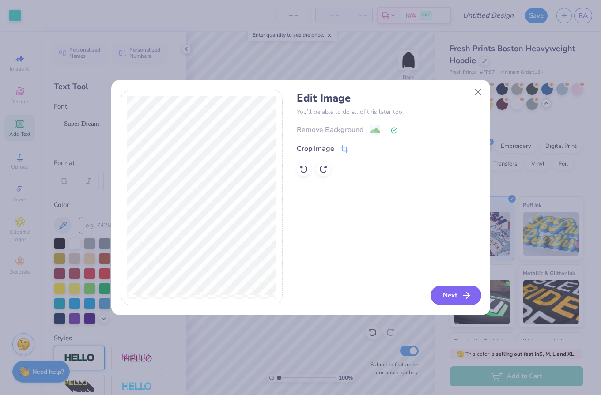
click at [452, 297] on button "Next" at bounding box center [456, 295] width 51 height 19
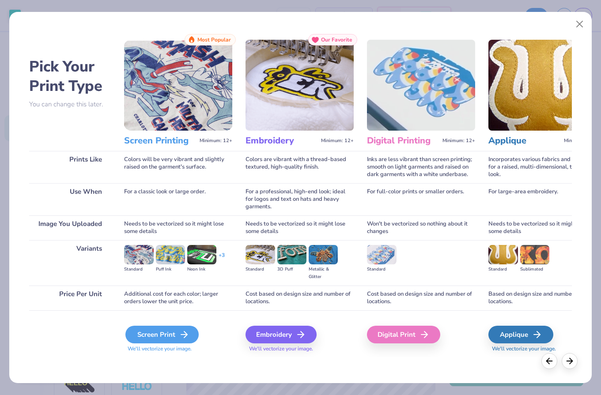
click at [192, 334] on div "Screen Print" at bounding box center [161, 335] width 73 height 18
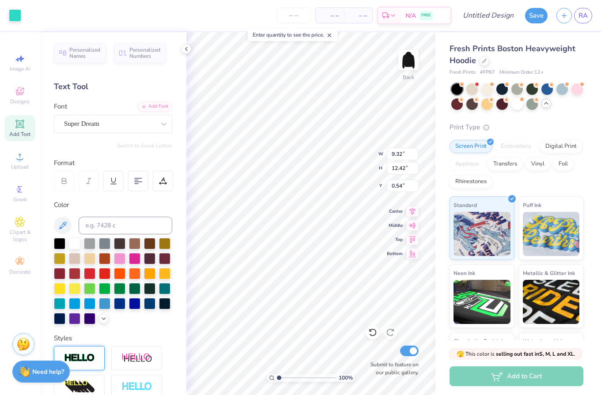
type input "6.63"
type input "8.84"
type input "0.50"
type input "6.30"
type input "1.91"
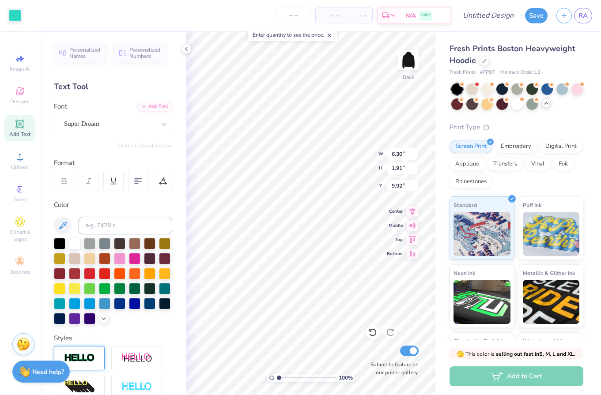
type input "10.32"
type input "6.63"
type input "8.84"
type input "0.50"
type input "10.67"
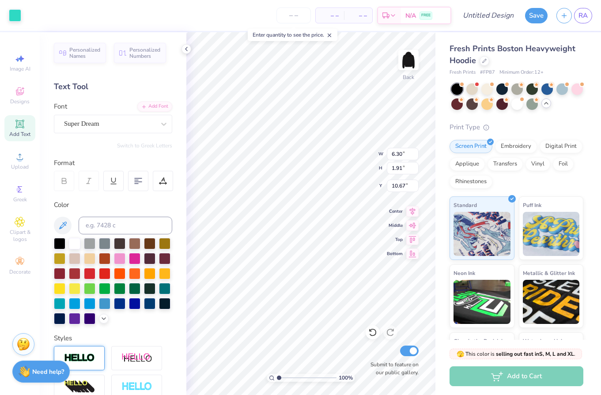
type input "6.63"
type input "8.84"
type input "0.95"
click at [486, 18] on input "Design Title" at bounding box center [498, 16] width 43 height 18
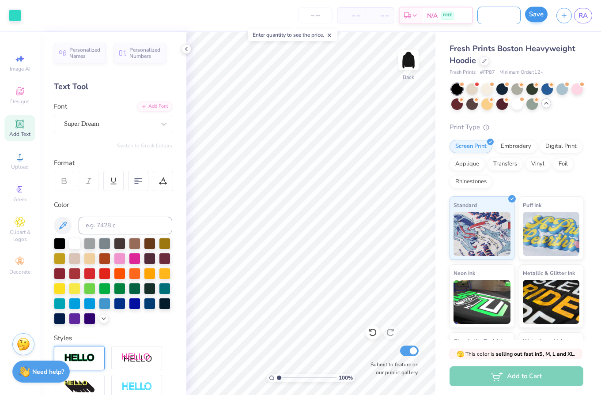
type input "Ayon new hoodie"
click at [532, 17] on button "Save" at bounding box center [536, 14] width 23 height 15
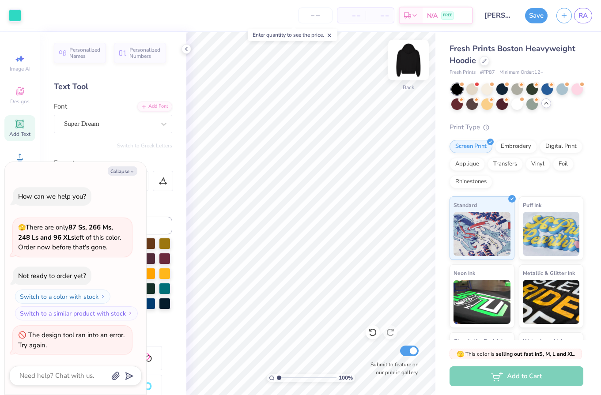
type textarea "x"
